Goal: Task Accomplishment & Management: Complete application form

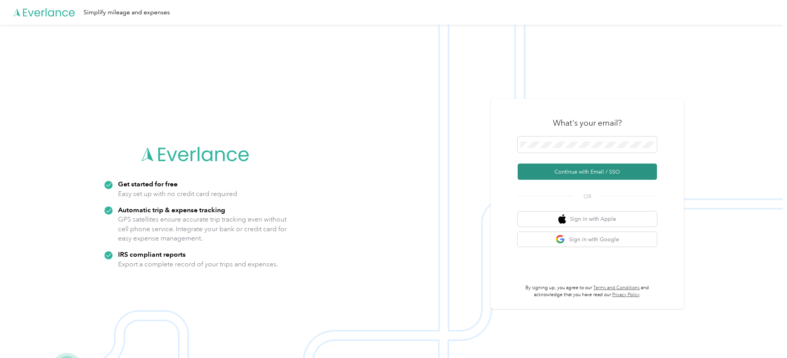
click at [582, 177] on button "Continue with Email / SSO" at bounding box center [587, 172] width 139 height 16
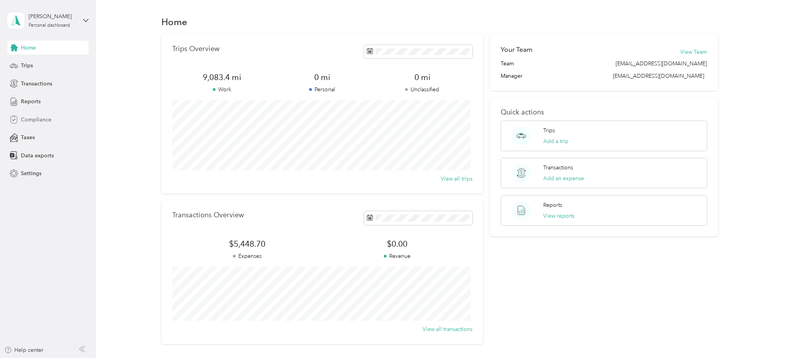
click at [32, 115] on div "Compliance" at bounding box center [47, 120] width 81 height 14
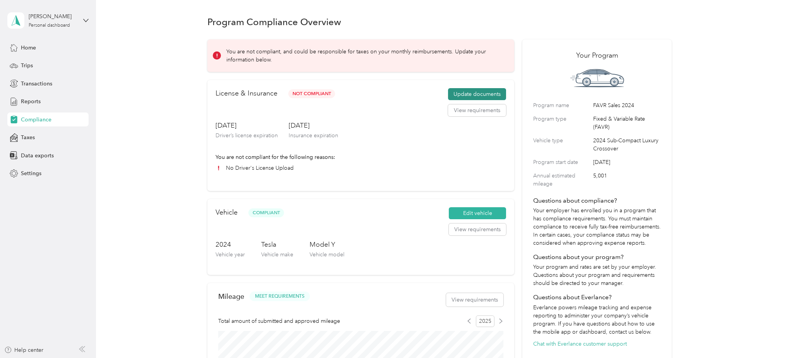
click at [486, 91] on button "Update documents" at bounding box center [477, 94] width 58 height 12
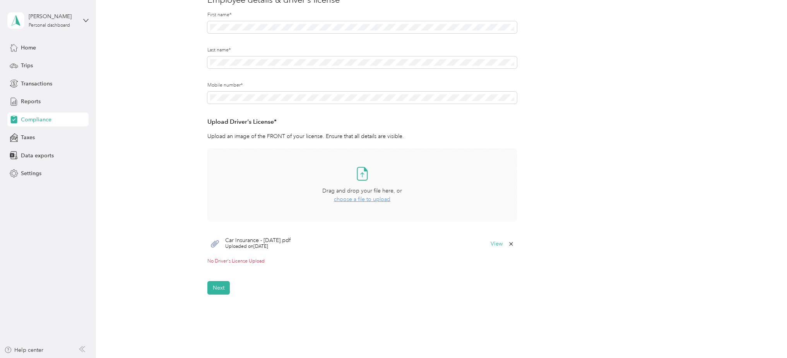
scroll to position [155, 0]
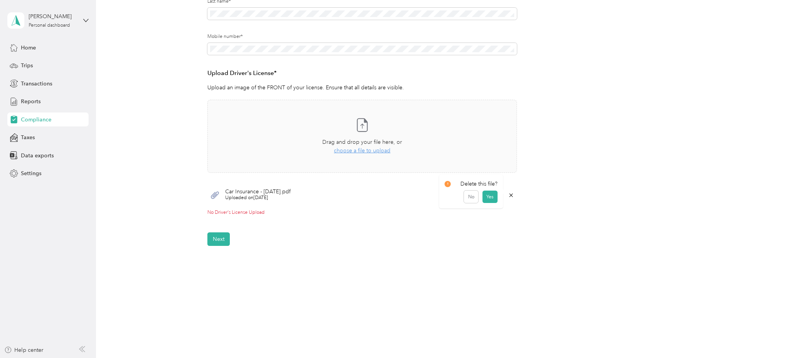
click at [509, 195] on icon at bounding box center [510, 195] width 3 height 3
click at [490, 204] on button "Yes" at bounding box center [489, 201] width 15 height 12
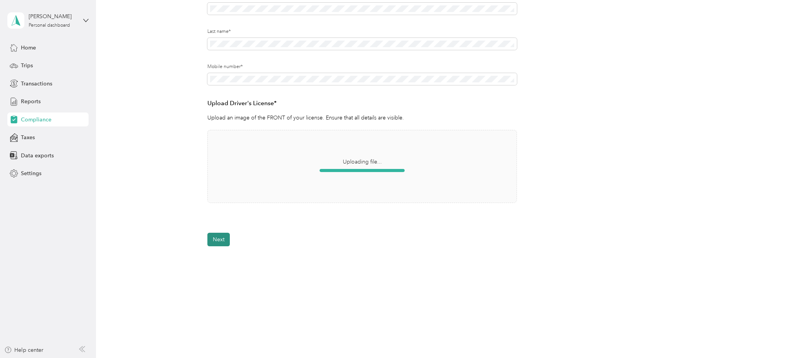
scroll to position [148, 0]
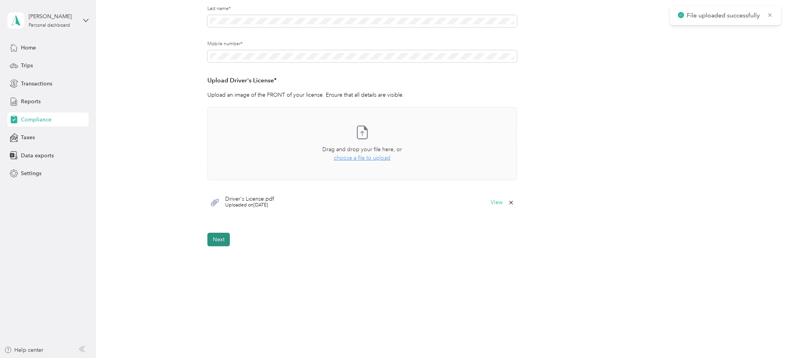
click at [217, 241] on button "Next" at bounding box center [218, 240] width 22 height 14
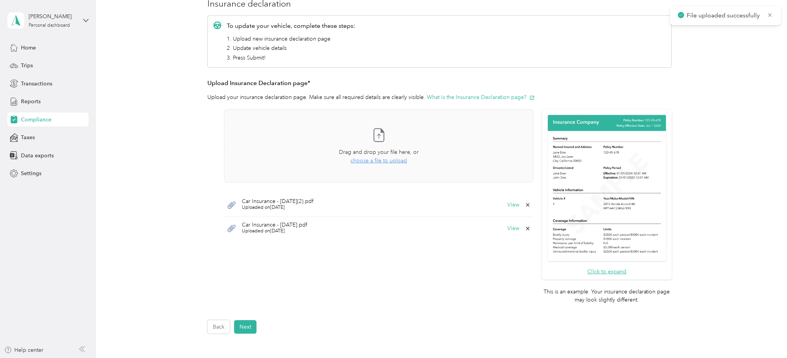
scroll to position [113, 0]
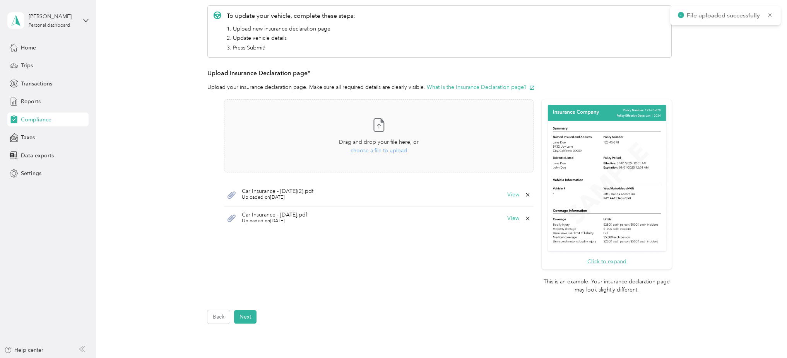
click at [525, 194] on icon at bounding box center [528, 195] width 6 height 6
click at [508, 201] on button "Yes" at bounding box center [506, 200] width 15 height 12
drag, startPoint x: 250, startPoint y: 312, endPoint x: 255, endPoint y: 312, distance: 5.8
click at [250, 312] on button "Next" at bounding box center [245, 317] width 22 height 14
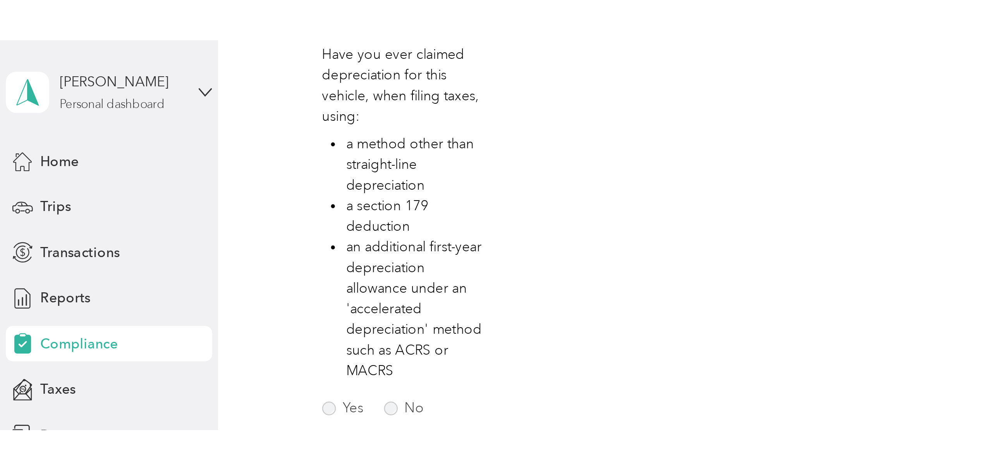
scroll to position [40, 0]
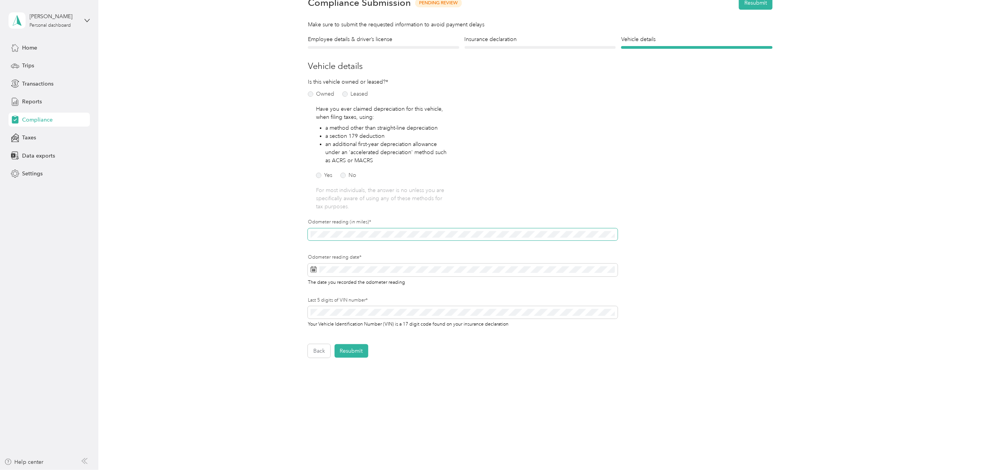
click at [151, 196] on div "Back Home Compliance overview Compliance submission Compliance Submission Pendi…" at bounding box center [539, 196] width 883 height 473
click at [310, 270] on icon at bounding box center [313, 269] width 6 height 6
click at [308, 270] on span at bounding box center [463, 270] width 310 height 13
click at [380, 313] on icon at bounding box center [382, 314] width 8 height 8
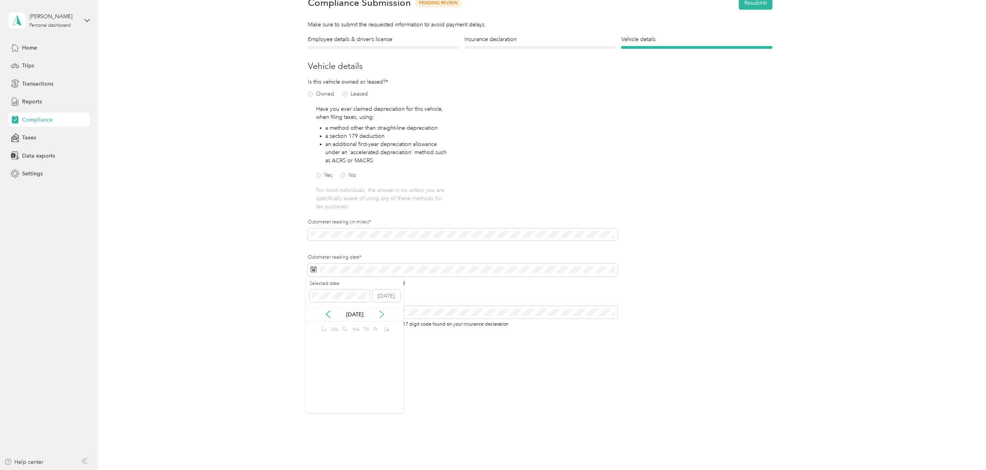
click at [380, 313] on icon at bounding box center [382, 314] width 8 height 8
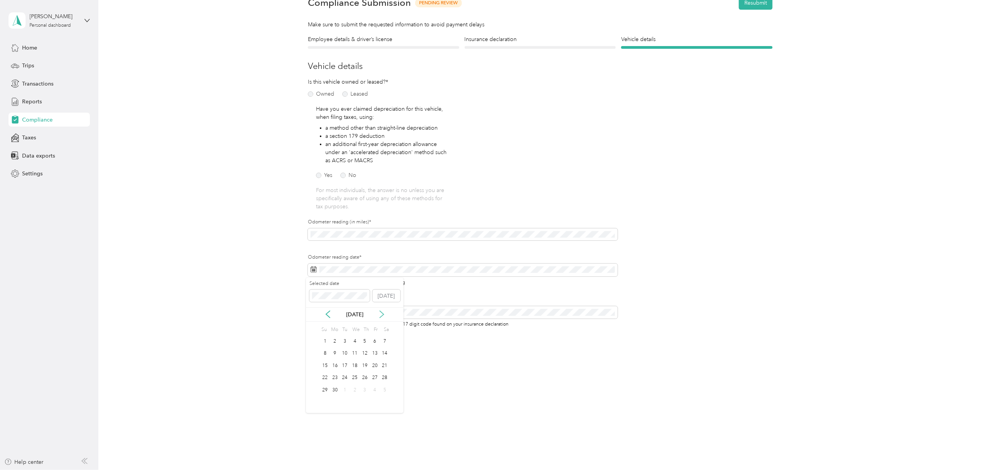
click at [380, 313] on icon at bounding box center [382, 314] width 8 height 8
click at [353, 341] on div "3" at bounding box center [355, 341] width 10 height 10
click at [218, 218] on div "Back Home Compliance overview Compliance submission Compliance Submission Pendi…" at bounding box center [539, 196] width 883 height 473
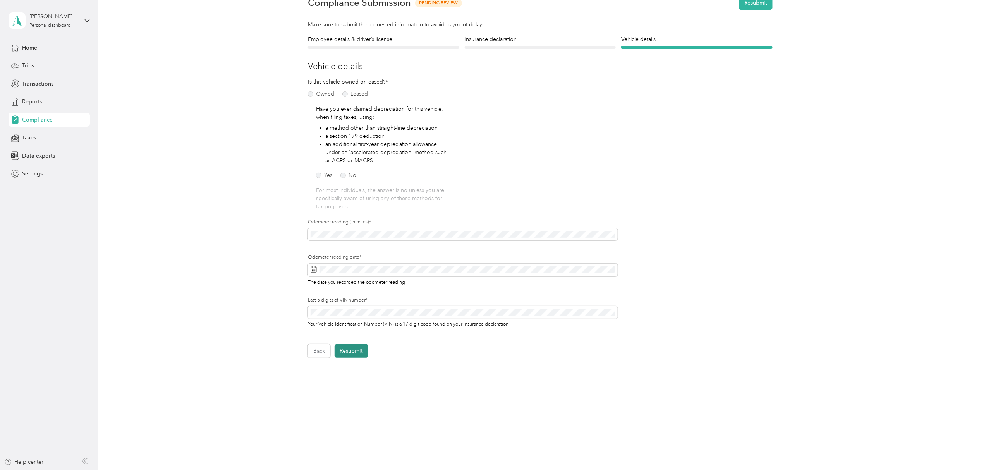
click at [352, 351] on button "Resubmit" at bounding box center [351, 351] width 34 height 14
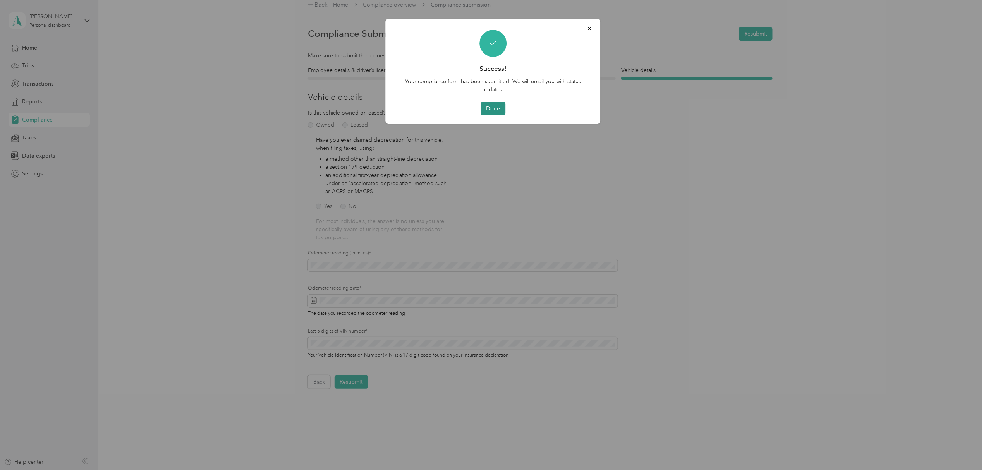
click at [499, 109] on button "Done" at bounding box center [492, 109] width 25 height 14
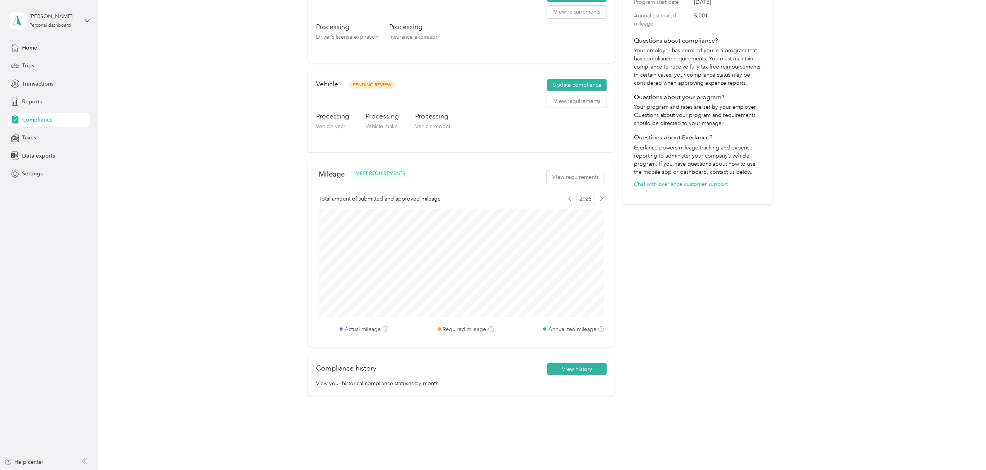
scroll to position [164, 0]
